Goal: Check status: Check status

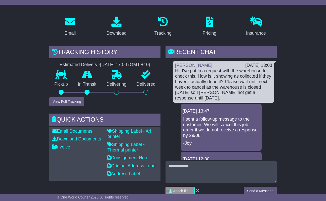
scroll to position [207, 0]
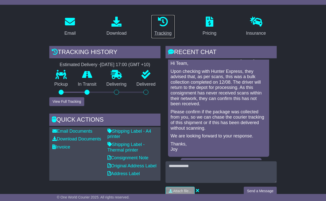
click at [163, 32] on div "Tracking" at bounding box center [162, 33] width 17 height 7
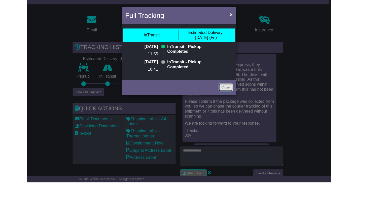
scroll to position [74, 0]
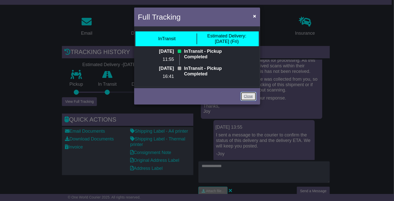
click at [251, 101] on link "Close" at bounding box center [248, 96] width 16 height 9
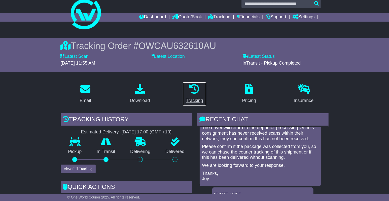
scroll to position [0, 0]
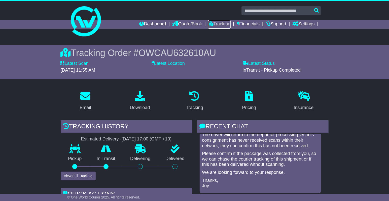
click at [214, 23] on link "Tracking" at bounding box center [219, 24] width 22 height 9
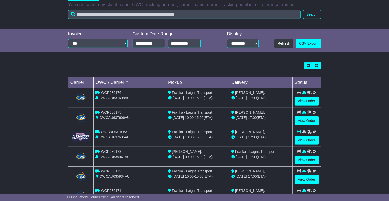
scroll to position [92, 0]
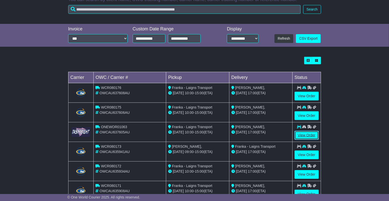
click at [302, 134] on link "View Order" at bounding box center [306, 135] width 24 height 9
